Goal: Information Seeking & Learning: Learn about a topic

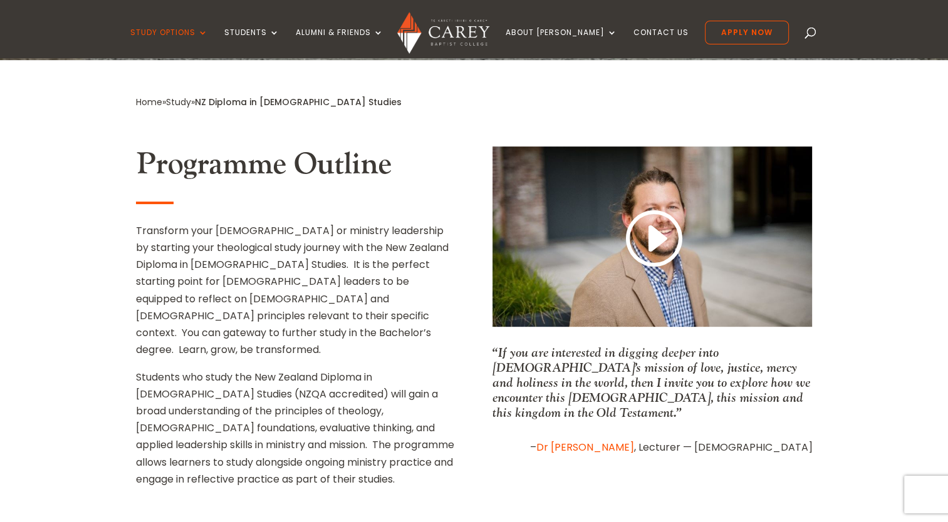
scroll to position [501, 0]
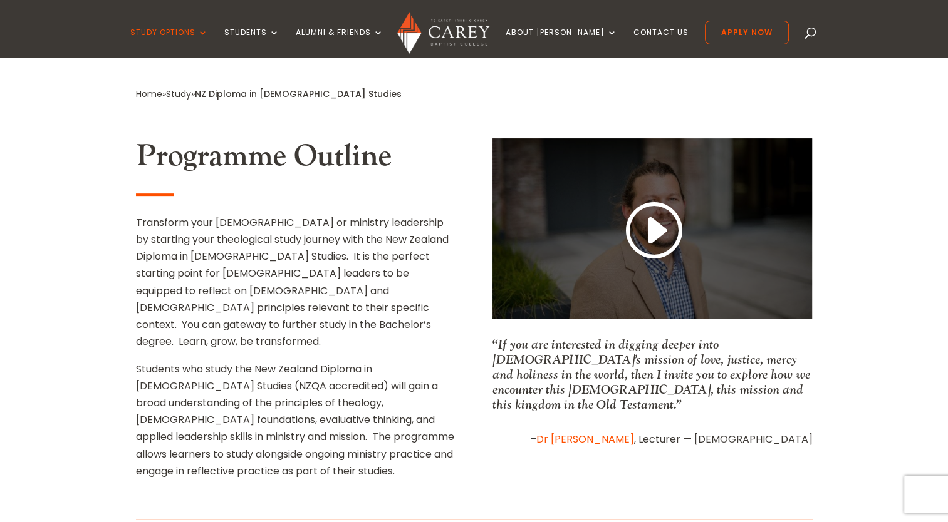
click at [658, 199] on link at bounding box center [652, 232] width 60 height 66
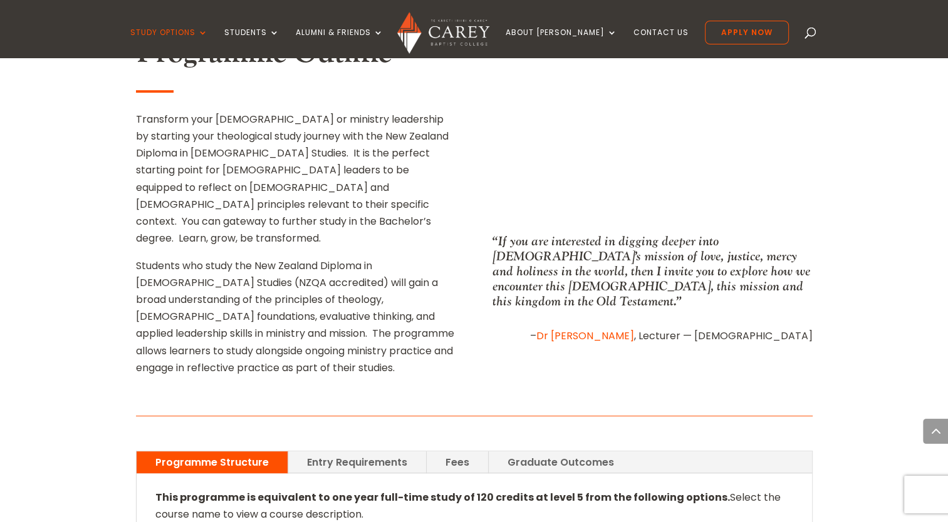
scroll to position [689, 0]
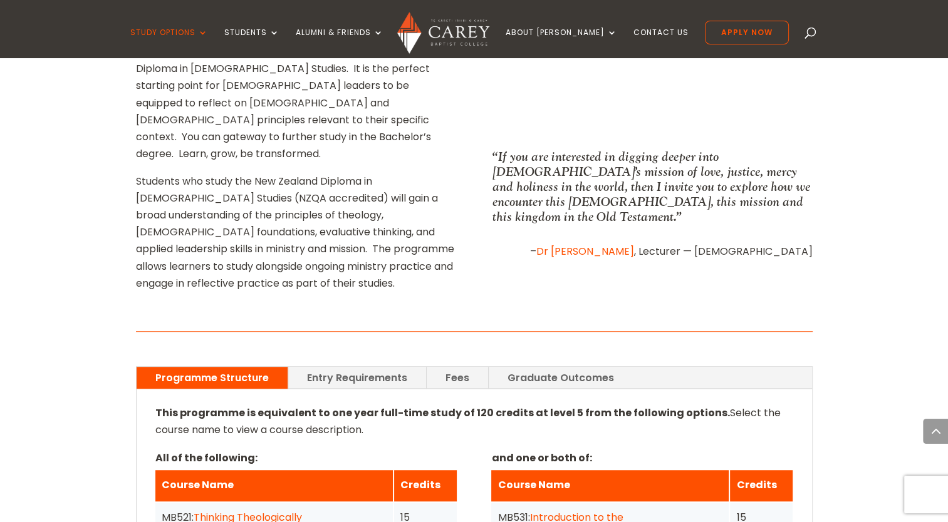
click at [450, 367] on link "Fees" at bounding box center [457, 378] width 61 height 22
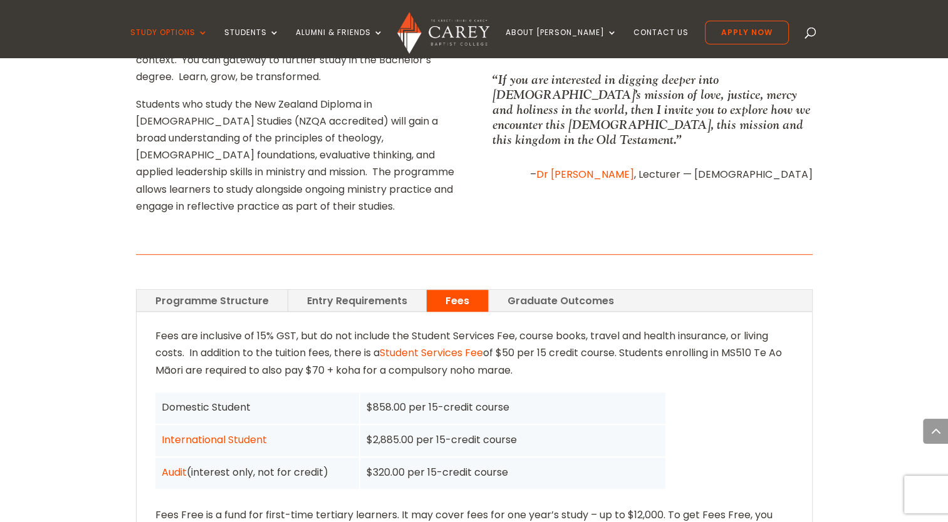
scroll to position [752, 0]
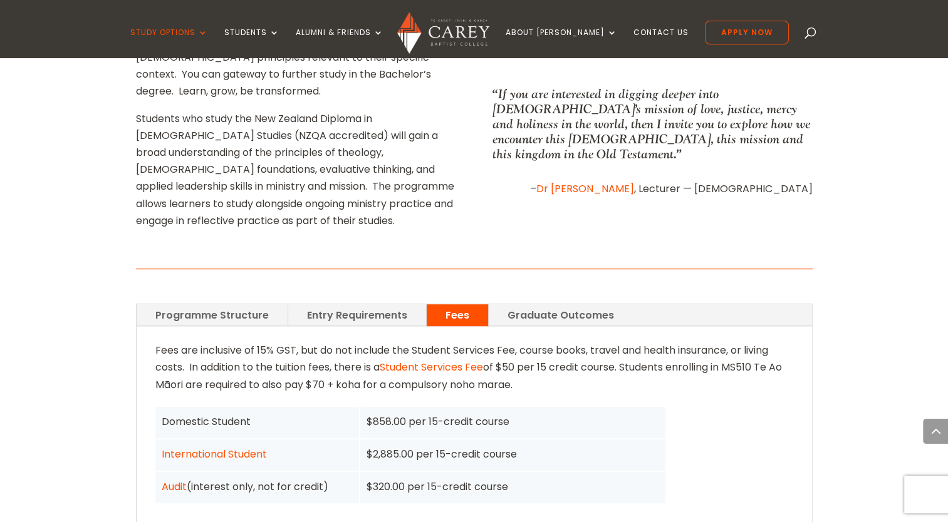
click at [573, 304] on link "Graduate Outcomes" at bounding box center [561, 315] width 144 height 22
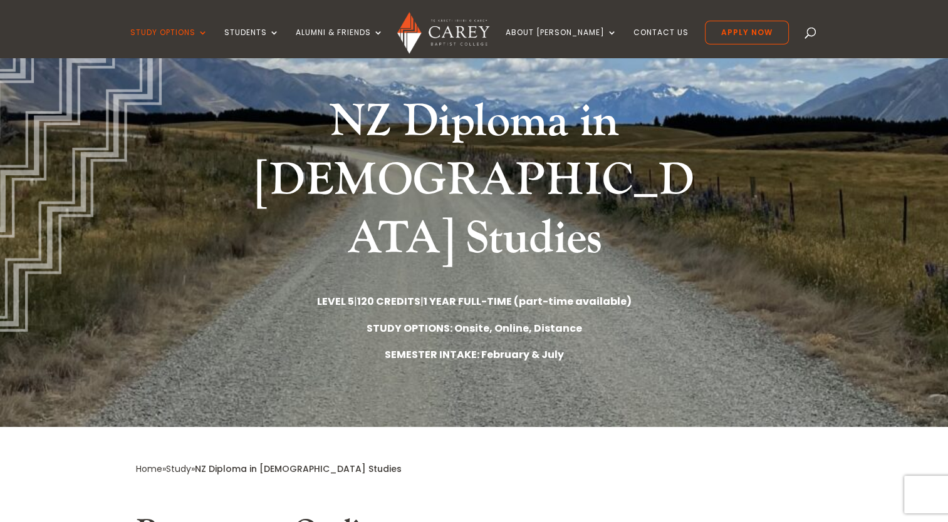
scroll to position [125, 0]
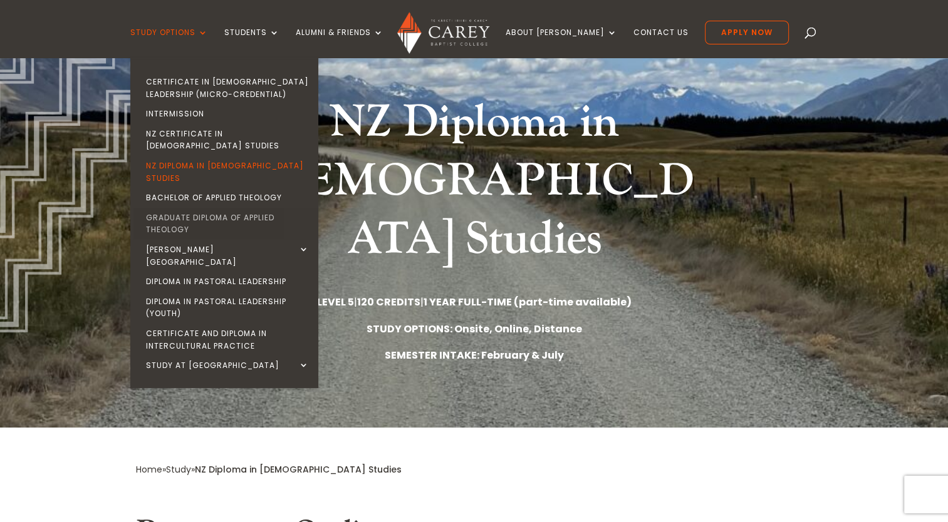
click at [196, 208] on link "Graduate Diploma of Applied Theology" at bounding box center [227, 224] width 188 height 32
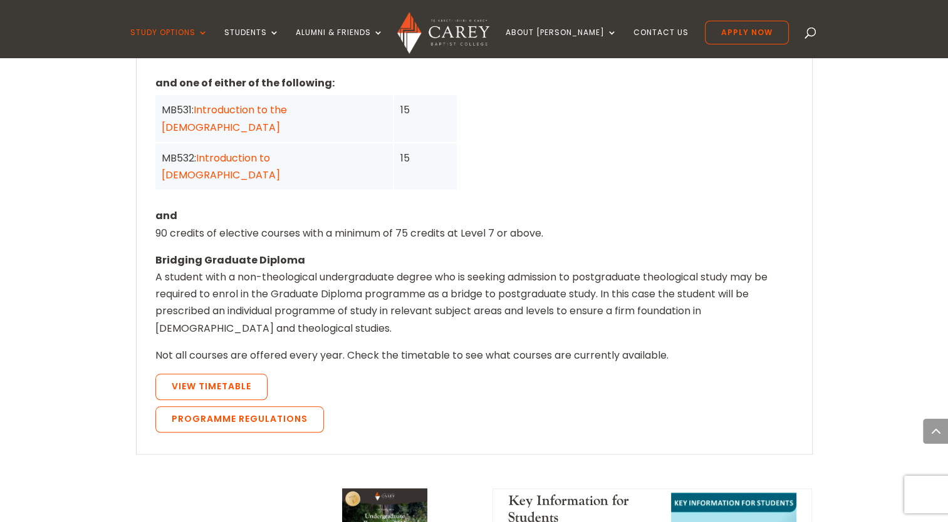
scroll to position [1127, 0]
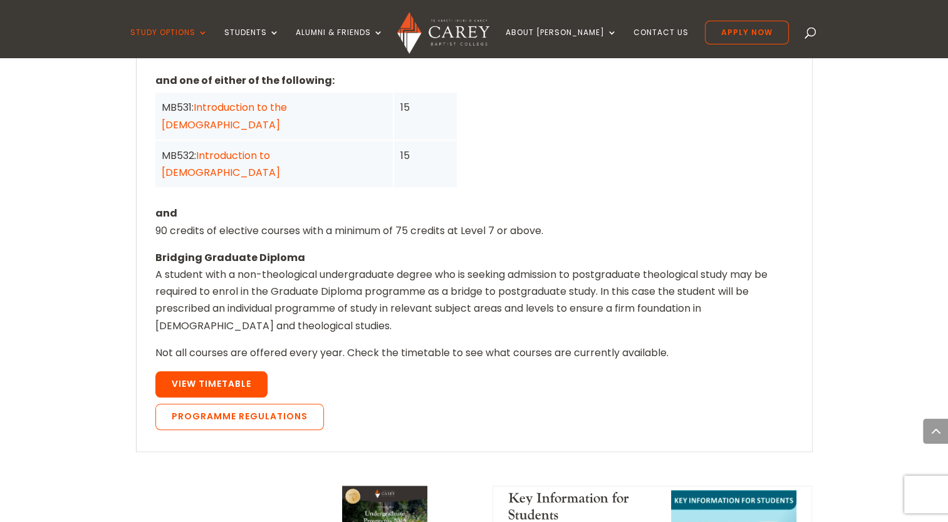
click at [193, 371] on link "View Timetable" at bounding box center [211, 384] width 112 height 26
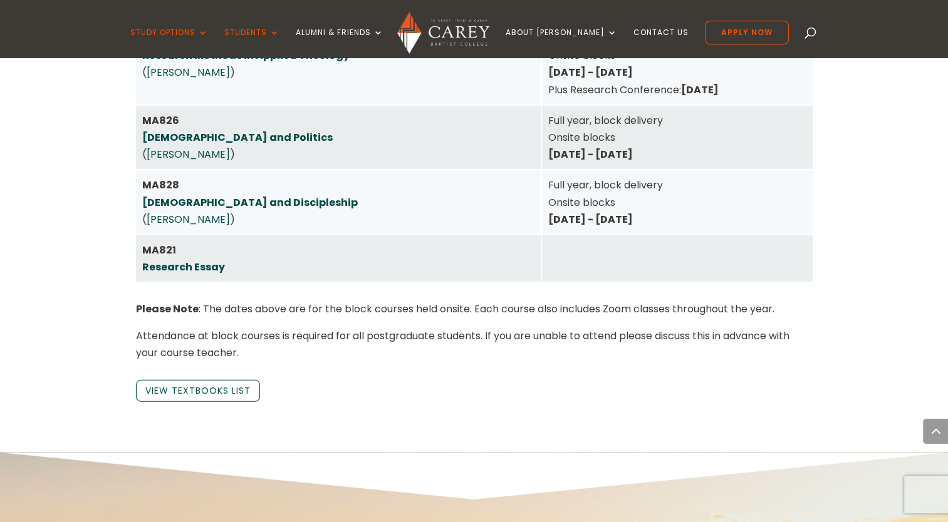
scroll to position [3486, 0]
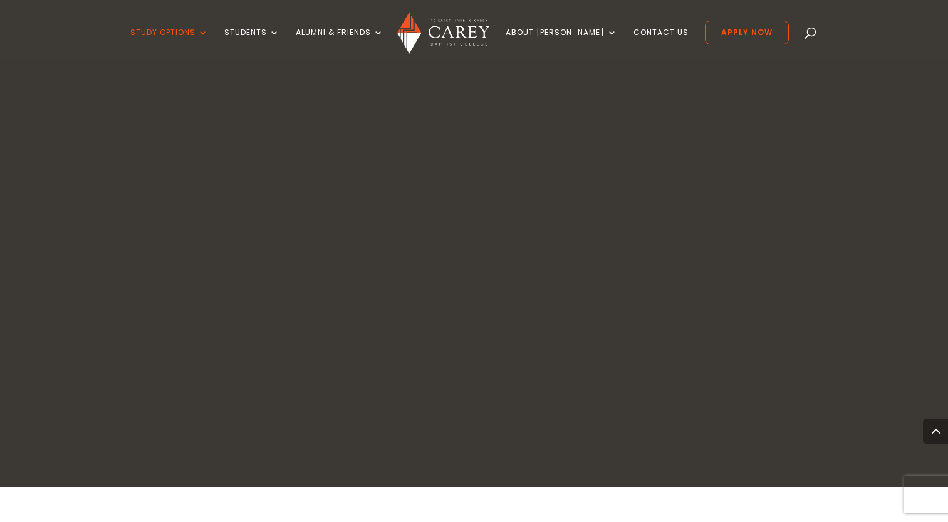
scroll to position [1030, 0]
